Goal: Task Accomplishment & Management: Use online tool/utility

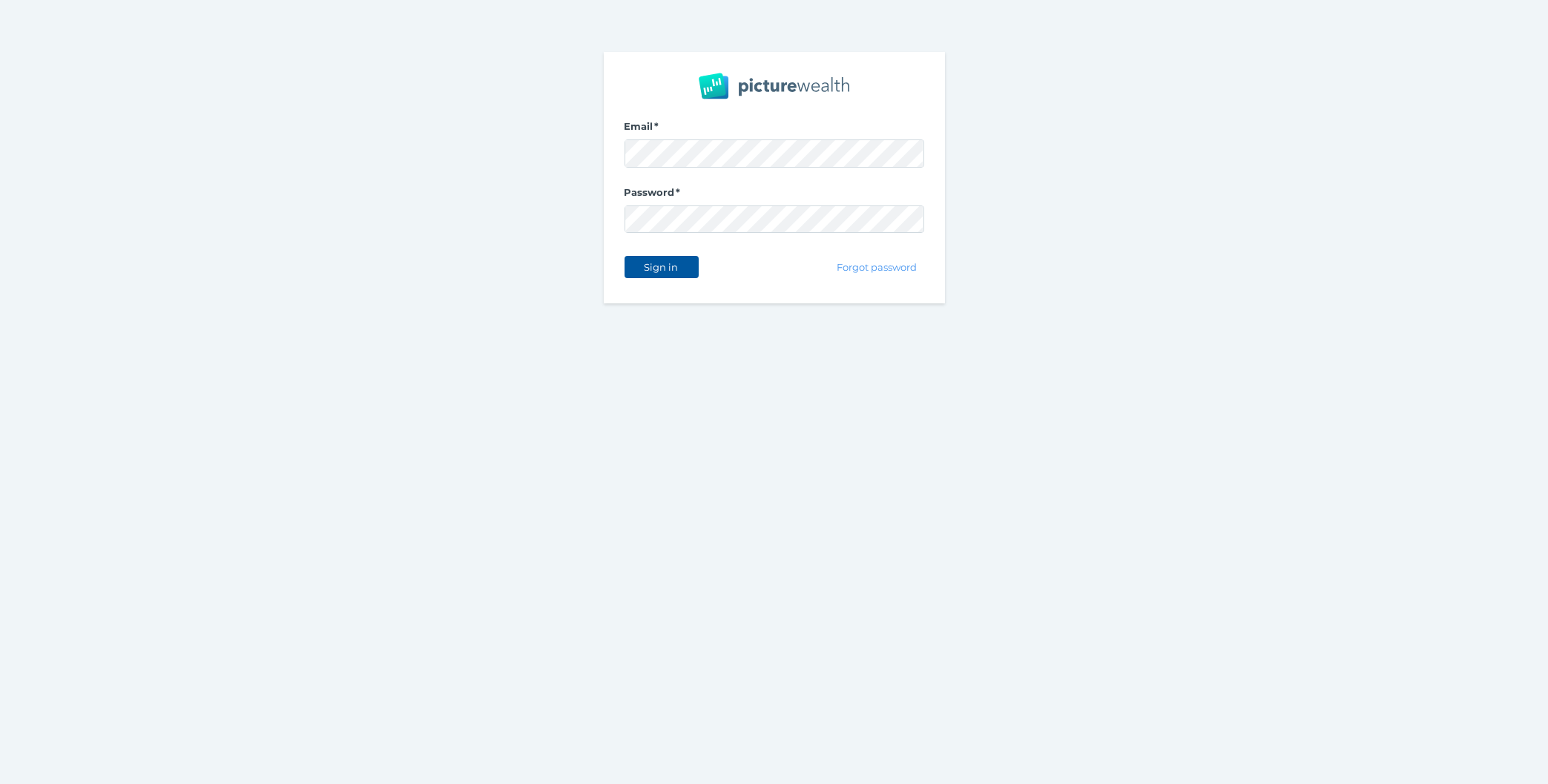
click at [675, 269] on span "Sign in" at bounding box center [661, 267] width 47 height 12
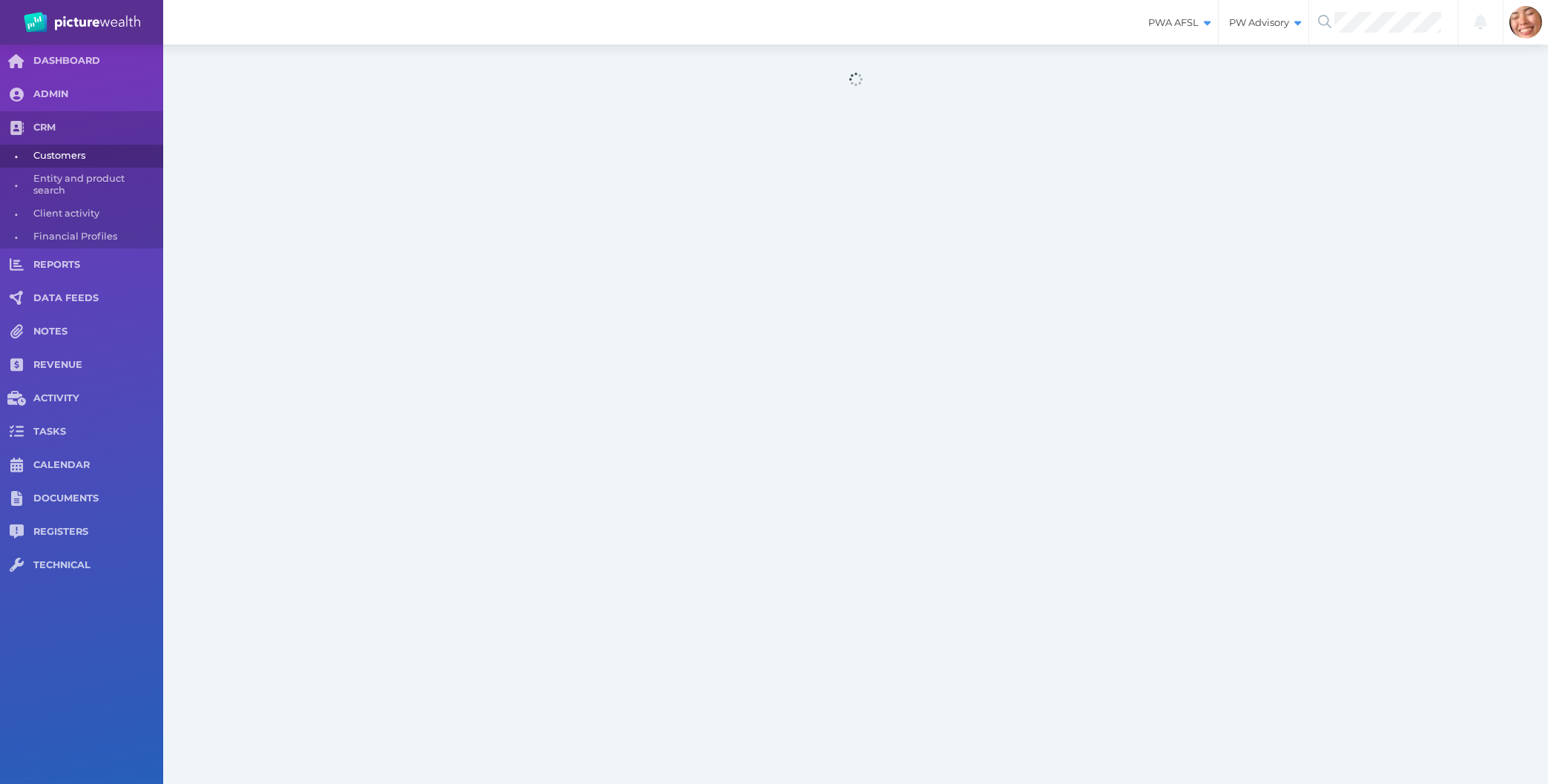
select select "25"
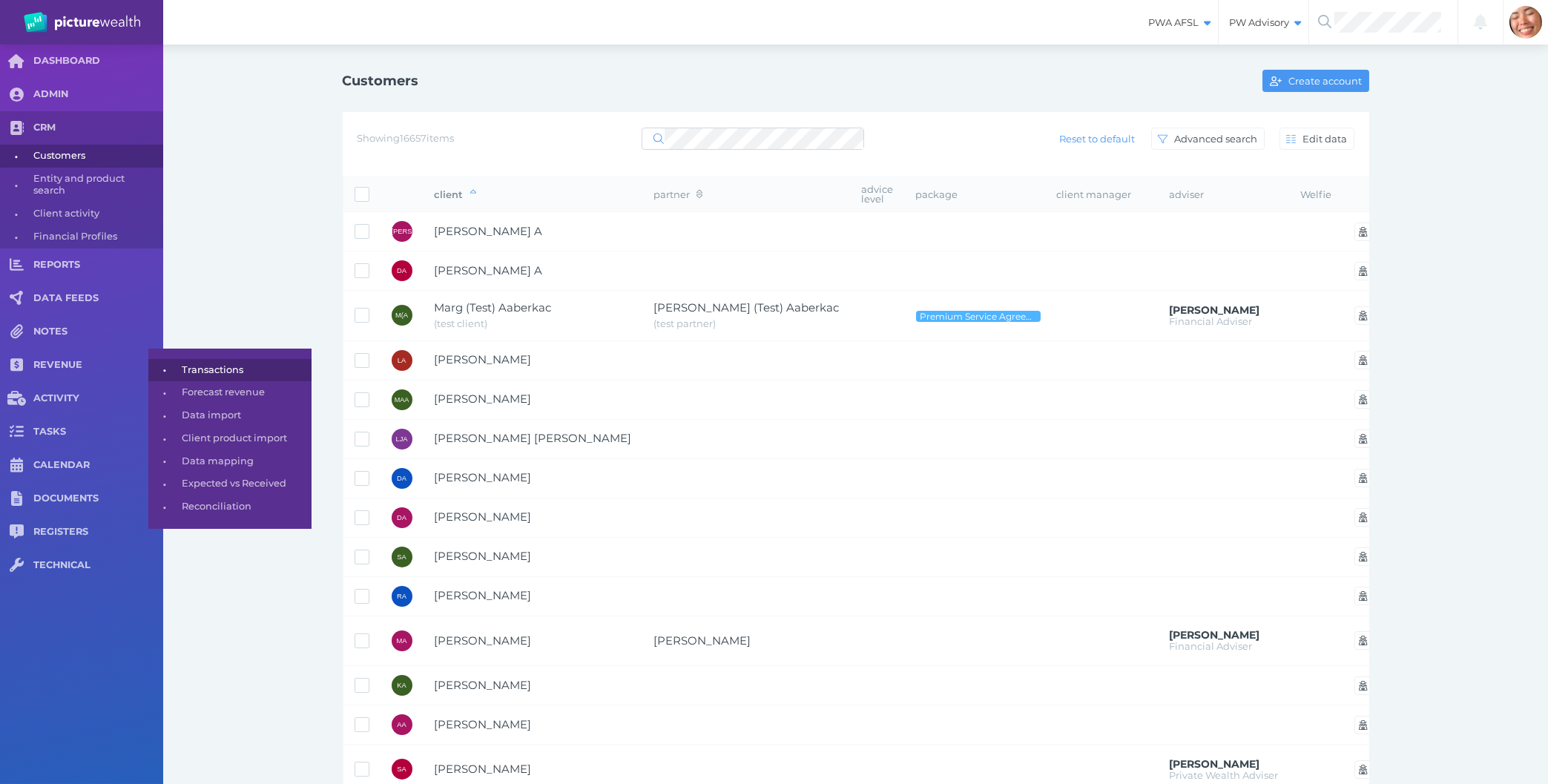
click at [215, 369] on span "Transactions" at bounding box center [244, 370] width 125 height 23
select select "25"
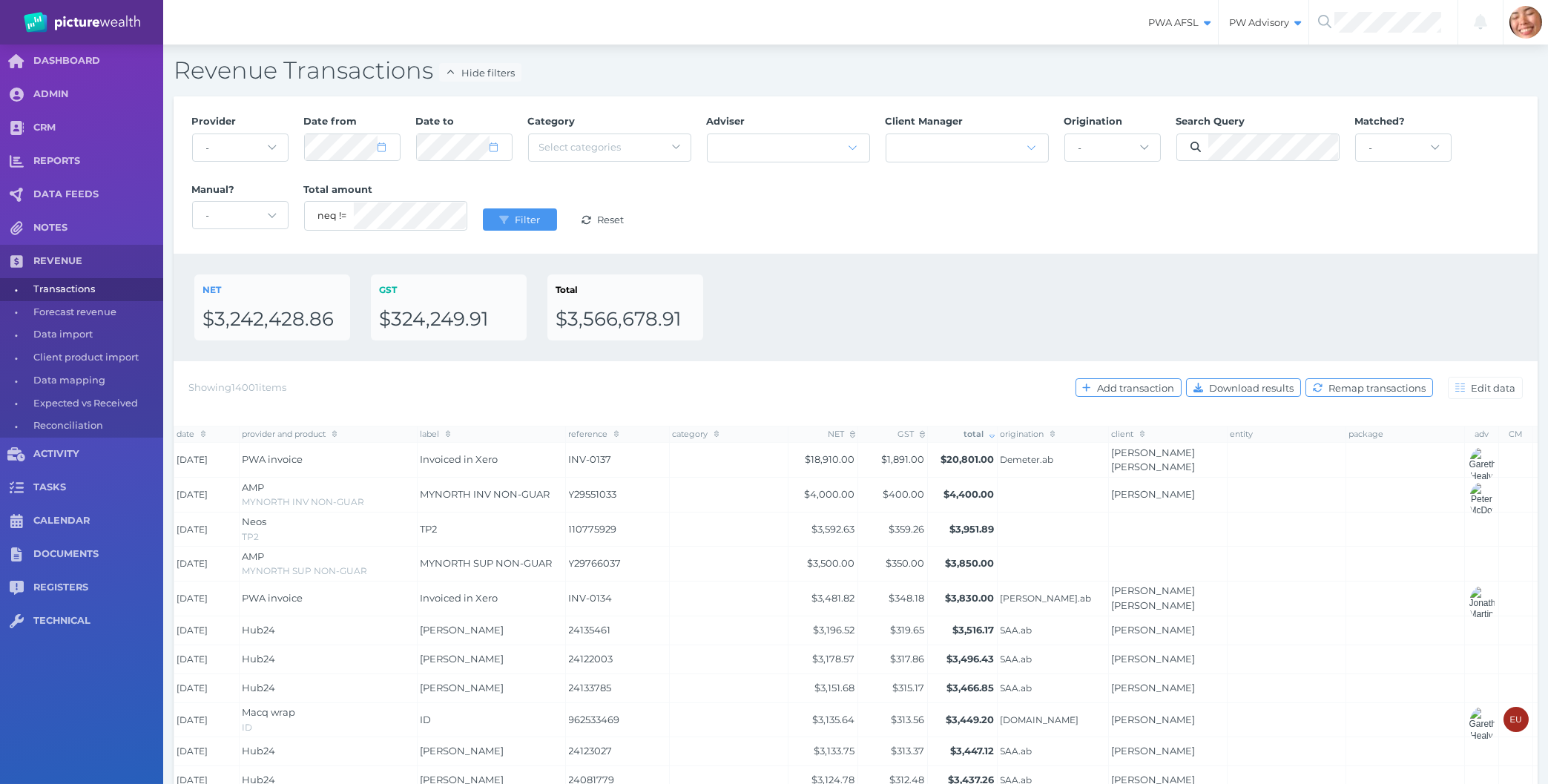
click at [829, 269] on div "NET $3,242,428.86 GST $324,249.91 Total $3,566,678.91" at bounding box center [856, 307] width 1364 height 108
select select "5"
select select "2025"
select select "5"
select select "2025"
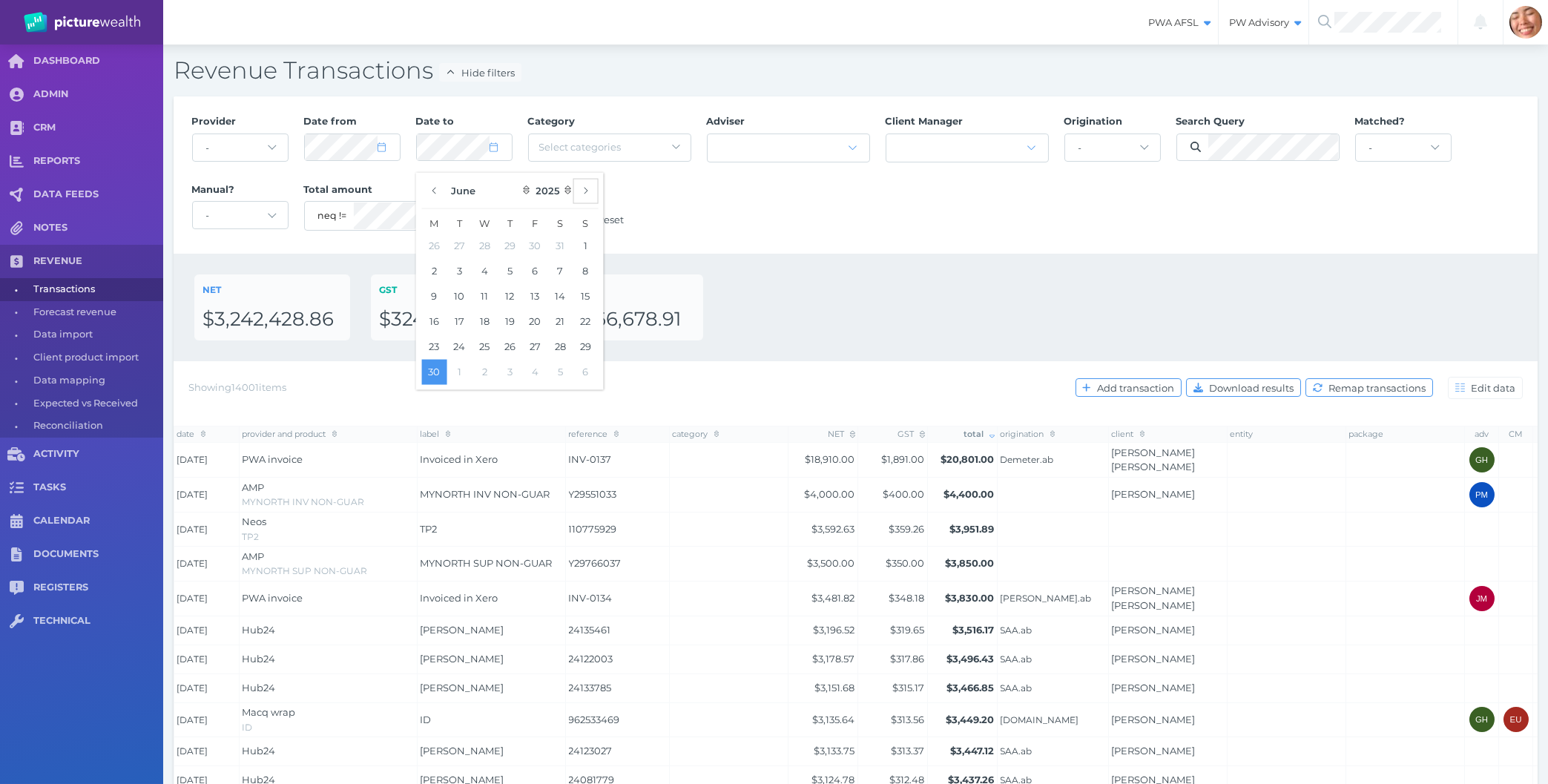
click at [594, 193] on button "button" at bounding box center [585, 191] width 25 height 25
select select "6"
click at [511, 351] on button "31" at bounding box center [510, 347] width 25 height 25
click at [1022, 257] on div "NET $3,242,428.86 GST $324,249.91 Total $3,566,678.91" at bounding box center [856, 307] width 1364 height 108
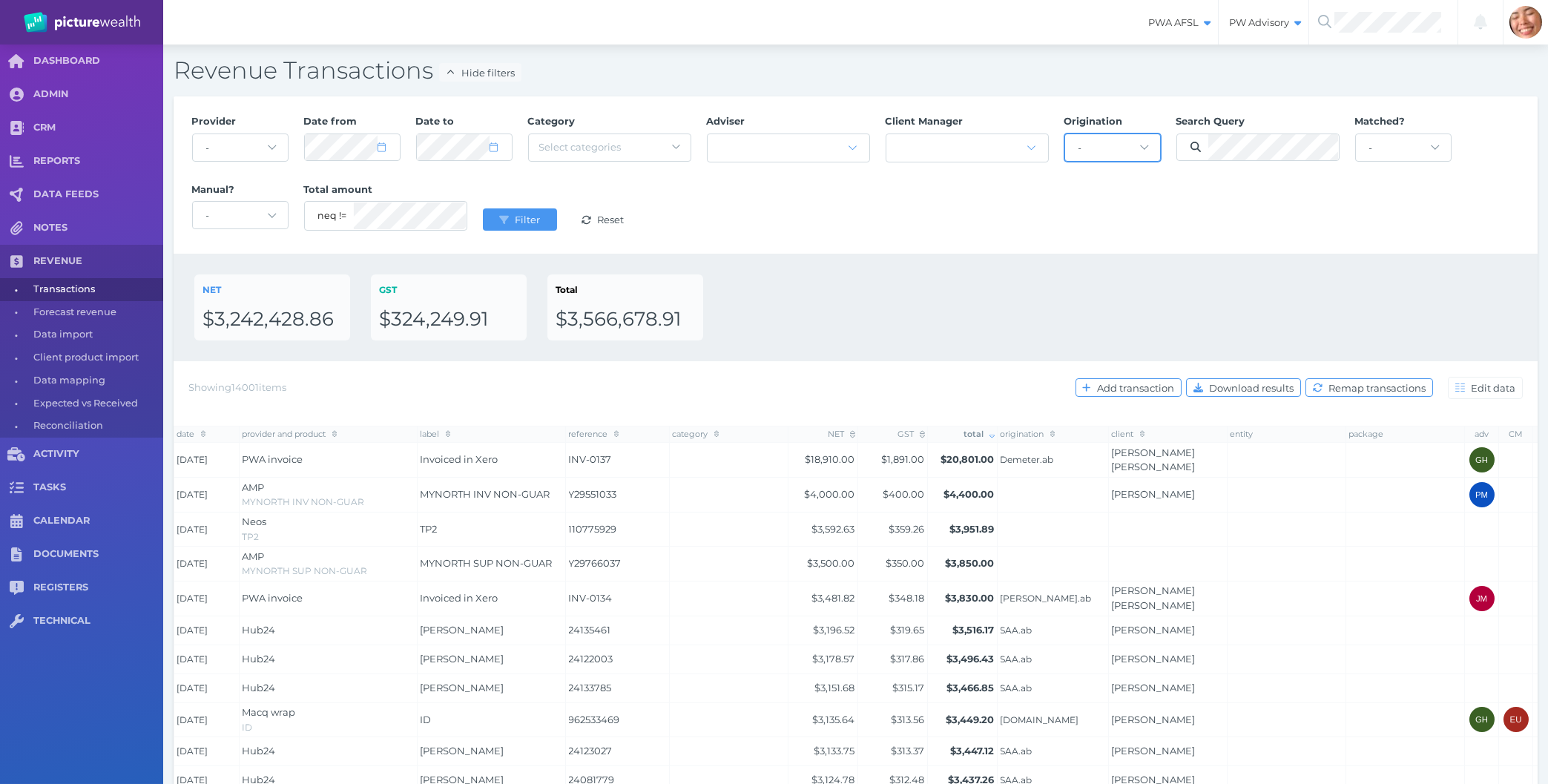
select select "46"
click option "Demeter.ab" at bounding box center [0, 0] width 0 height 0
click at [1123, 147] on select "- [PERSON_NAME].staff [DOMAIN_NAME] [DOMAIN_NAME] AmberDawson.staff [DOMAIN_NAM…" at bounding box center [1113, 147] width 95 height 26
drag, startPoint x: 929, startPoint y: 290, endPoint x: 695, endPoint y: 213, distance: 246.3
click at [930, 290] on div "NET $3,242,428.86 GST $324,249.91 Total $3,566,678.91" at bounding box center [856, 307] width 1323 height 66
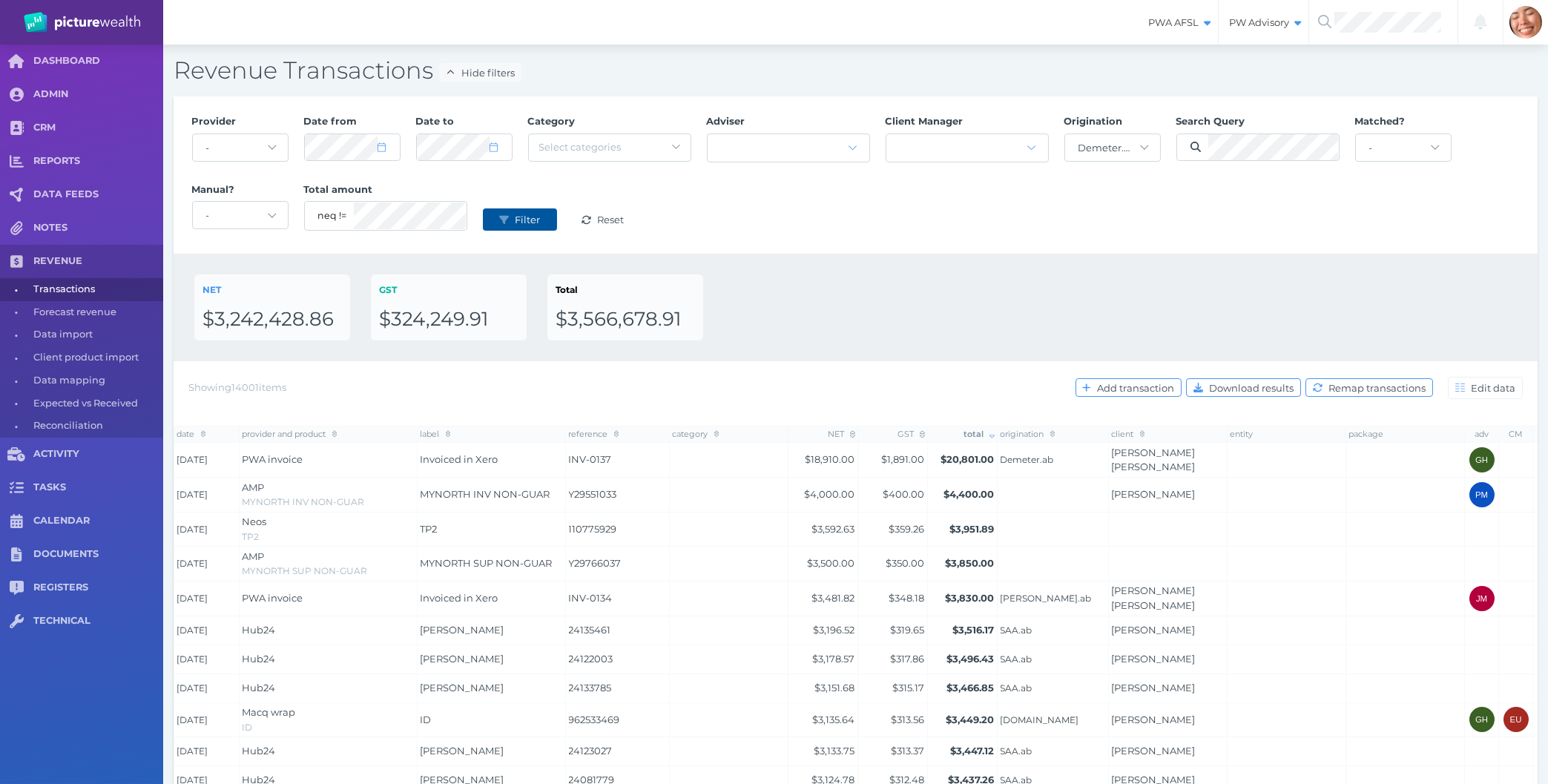
click at [523, 219] on span "Filter" at bounding box center [529, 219] width 35 height 12
click at [933, 213] on div "Provider - Acuity Fee Revenue Acuity Trustee Advocate Private Wealth Pty Ltd AI…" at bounding box center [856, 175] width 1343 height 137
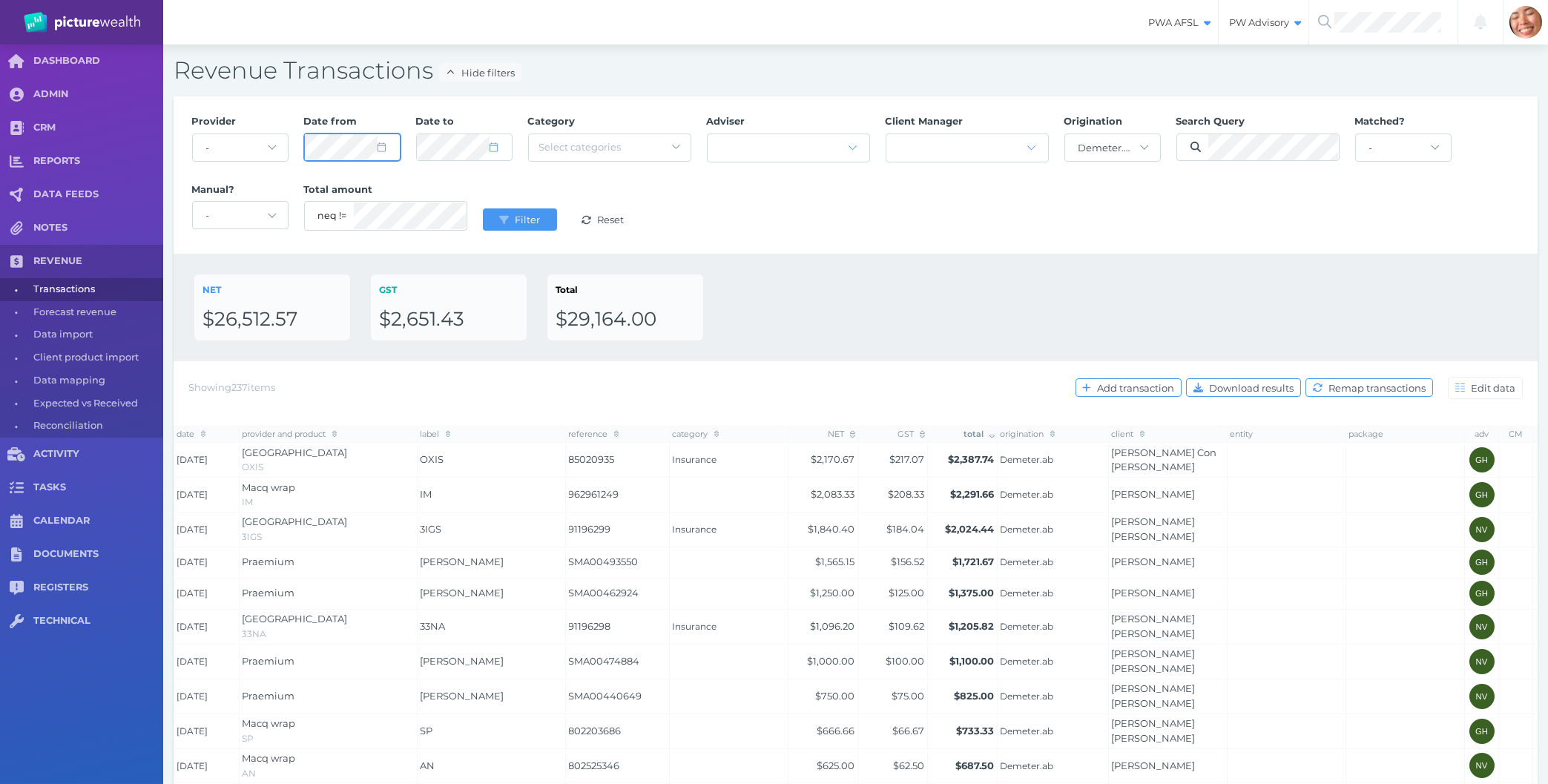
select select "6"
select select "2025"
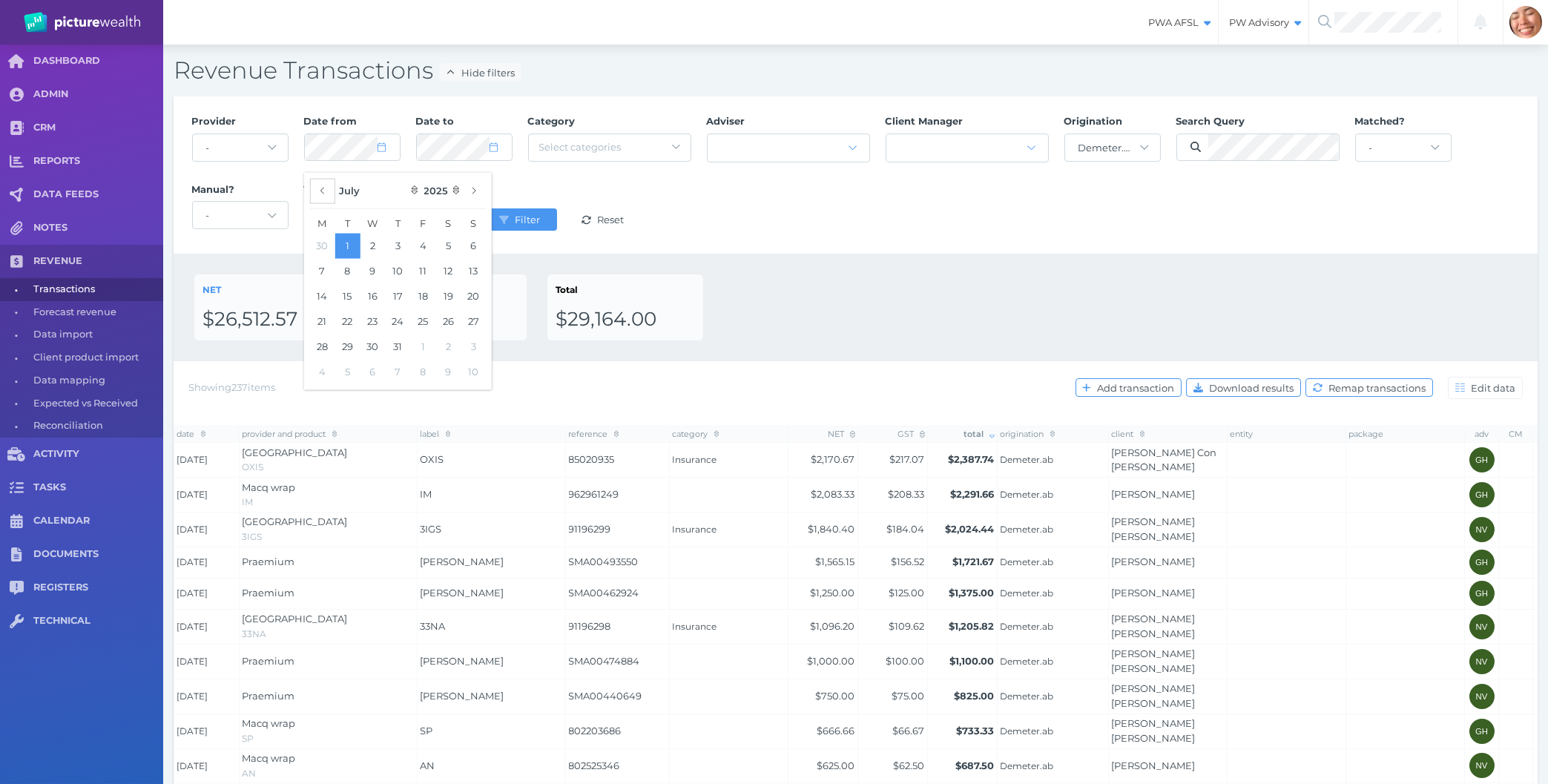
click at [331, 190] on button "button" at bounding box center [323, 191] width 25 height 25
select select "5"
click at [477, 246] on button "1" at bounding box center [474, 245] width 25 height 25
select select "6"
select select "2025"
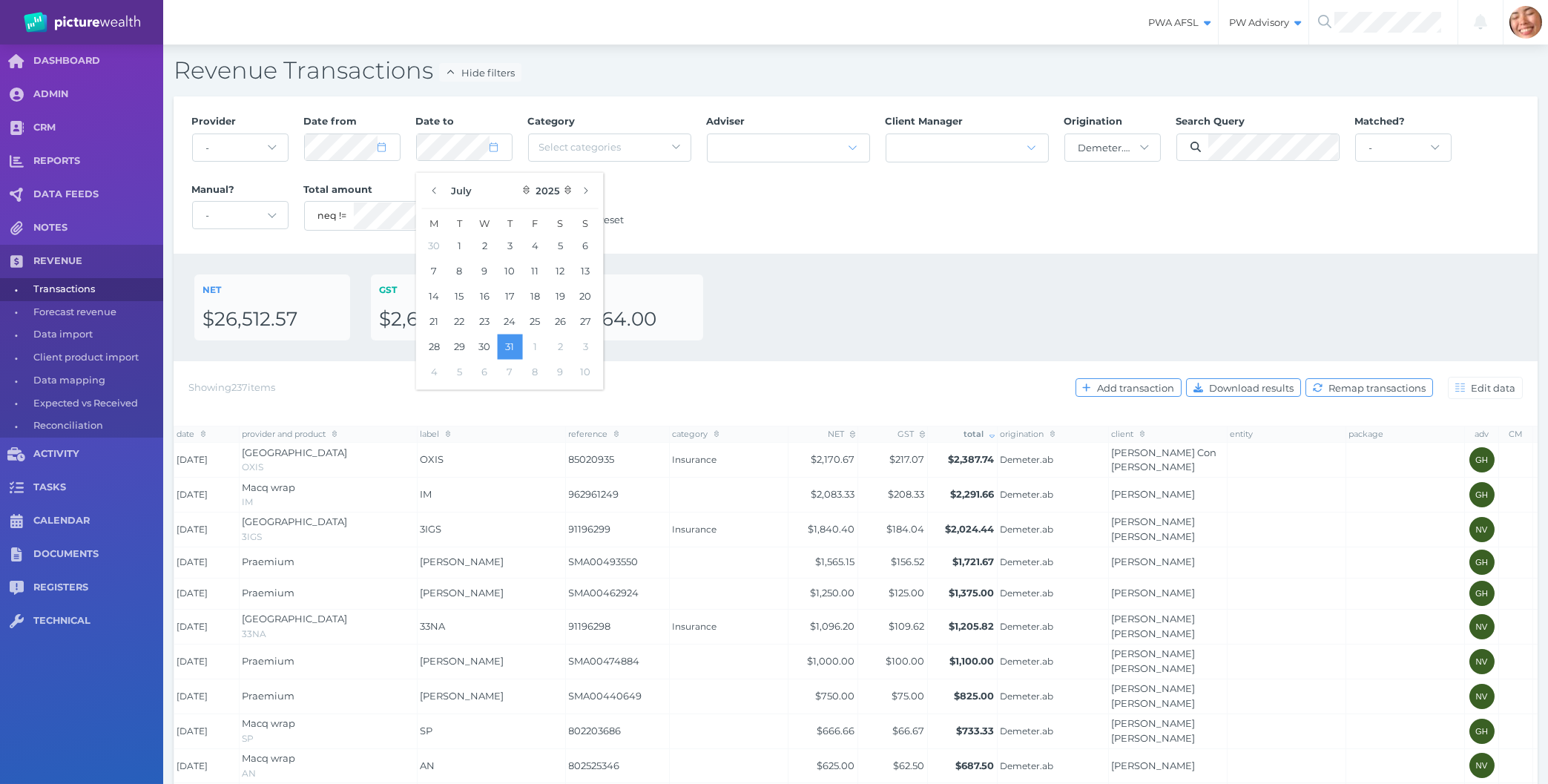
click at [434, 244] on button "30" at bounding box center [434, 245] width 25 height 25
select select "5"
click at [963, 265] on div "NET $26,512.57 GST $2,651.43 Total $29,164.00" at bounding box center [856, 307] width 1364 height 108
click at [534, 218] on span "Filter" at bounding box center [529, 219] width 35 height 12
click at [822, 232] on div "Provider - Acuity Fee Revenue Acuity Trustee Advocate Private Wealth Pty Ltd AI…" at bounding box center [856, 175] width 1343 height 137
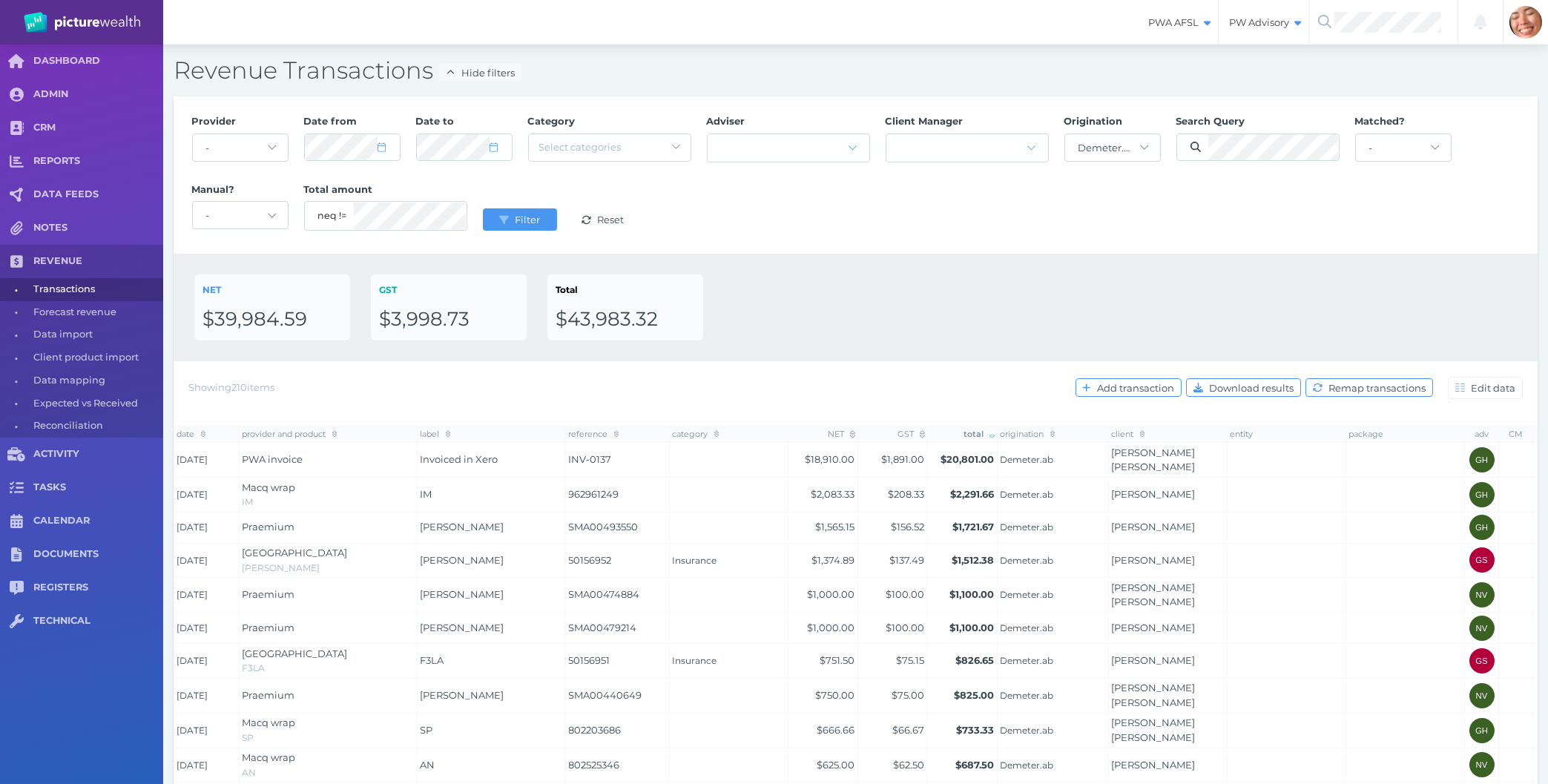
click at [923, 297] on div "NET $39,984.59 GST $3,998.73 Total $43,983.32" at bounding box center [856, 307] width 1323 height 66
